Goal: Task Accomplishment & Management: Manage account settings

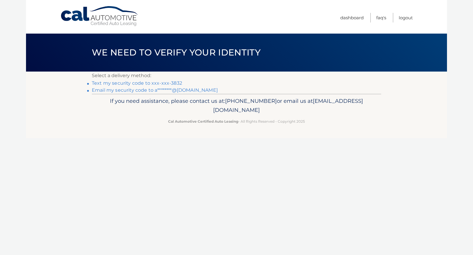
click at [143, 84] on link "Text my security code to xxx-xxx-3832" at bounding box center [137, 83] width 90 height 6
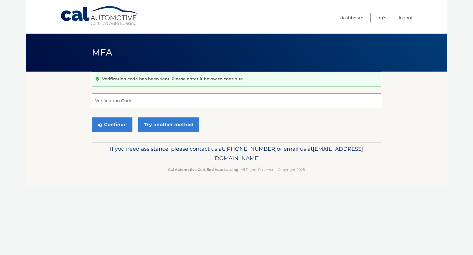
click at [138, 98] on input "Verification Code" at bounding box center [236, 101] width 289 height 15
type input "927597"
click at [113, 119] on button "Continue" at bounding box center [112, 124] width 41 height 15
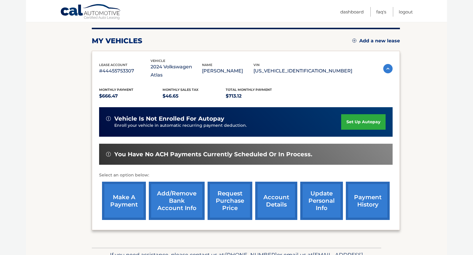
scroll to position [71, 0]
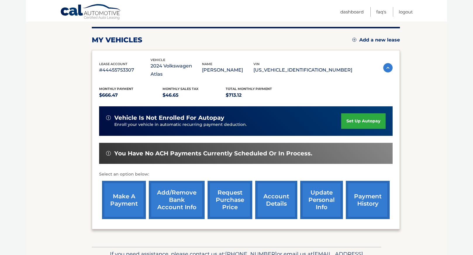
click at [126, 196] on link "make a payment" at bounding box center [124, 200] width 44 height 38
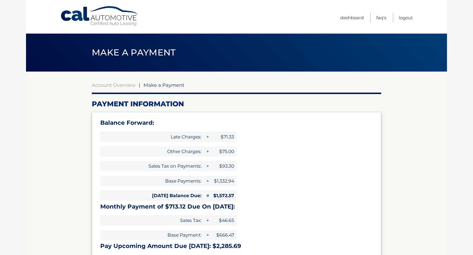
select select "ODRkZWY5OWUtZWY2Ny00MWJmLWFiZTYtOWUwZjAyMTQyYWVi"
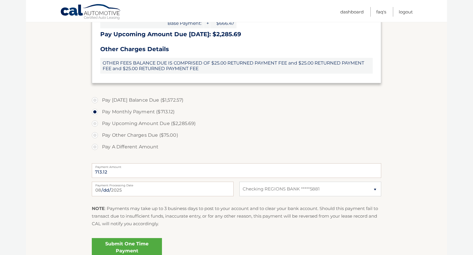
scroll to position [219, 0]
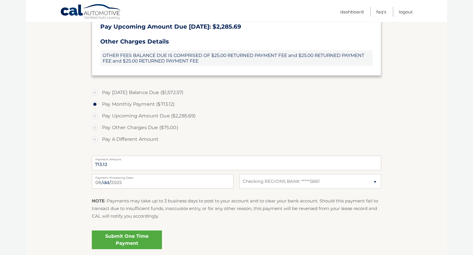
click at [135, 235] on link "Submit One Time Payment" at bounding box center [127, 240] width 70 height 19
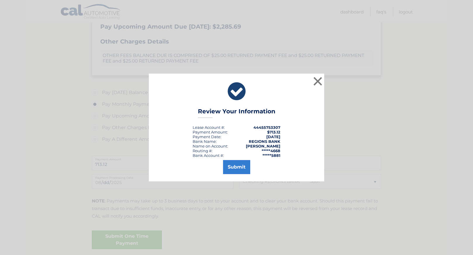
click at [231, 165] on button "Submit" at bounding box center [236, 167] width 27 height 14
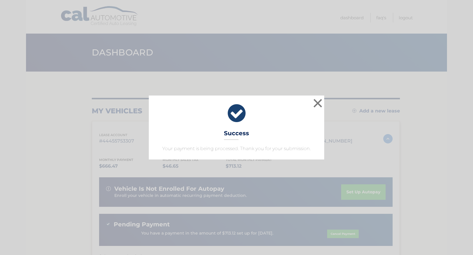
click at [318, 75] on div "× Success Your payment is being processed. Thank you for your submission. Loadi…" at bounding box center [236, 127] width 473 height 255
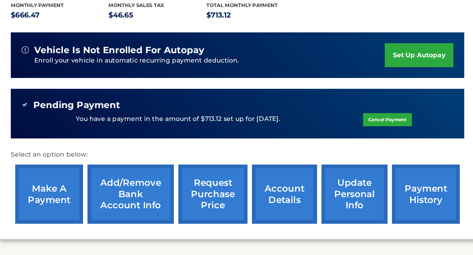
scroll to position [68, 0]
